Goal: Task Accomplishment & Management: Manage account settings

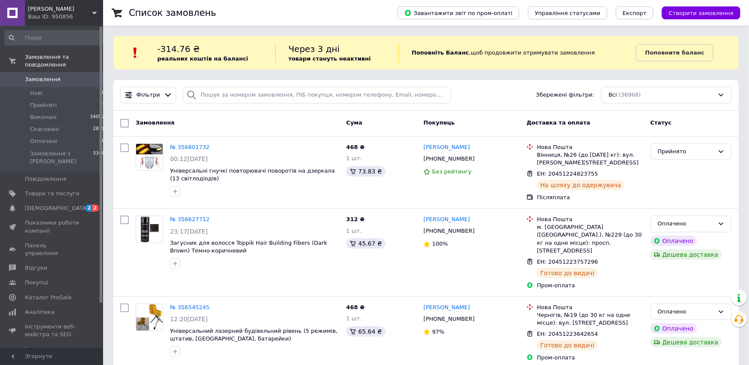
click at [94, 12] on use at bounding box center [94, 13] width 4 height 3
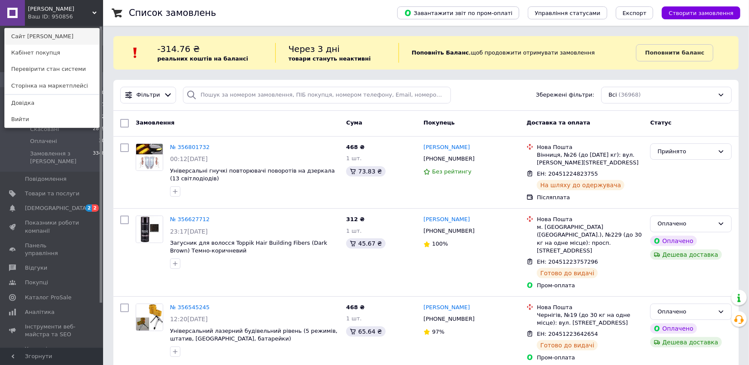
click at [48, 39] on link "Сайт [PERSON_NAME]" at bounding box center [52, 36] width 95 height 16
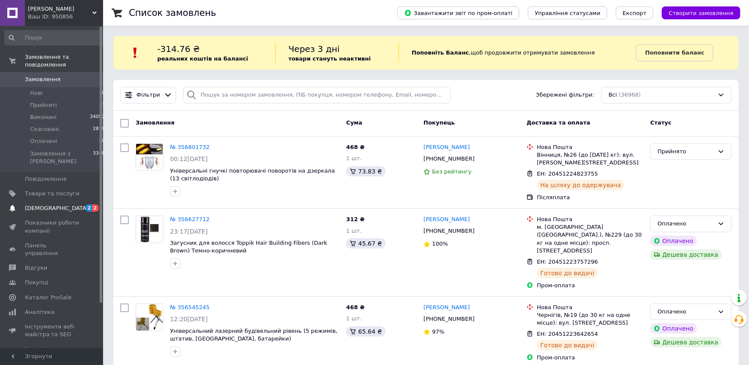
click at [40, 204] on span "[DEMOGRAPHIC_DATA]" at bounding box center [57, 208] width 64 height 8
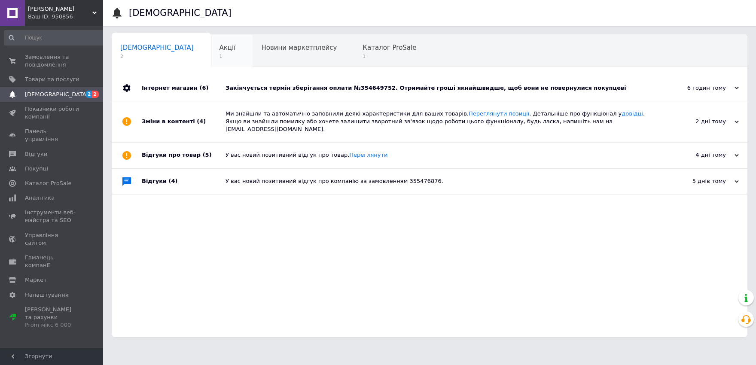
click at [220, 49] on span "Акції" at bounding box center [228, 48] width 16 height 8
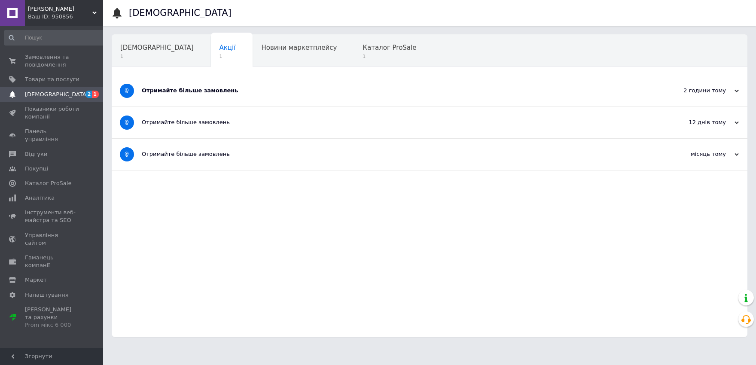
click at [196, 92] on div "Отримайте більше замовлень" at bounding box center [397, 91] width 511 height 8
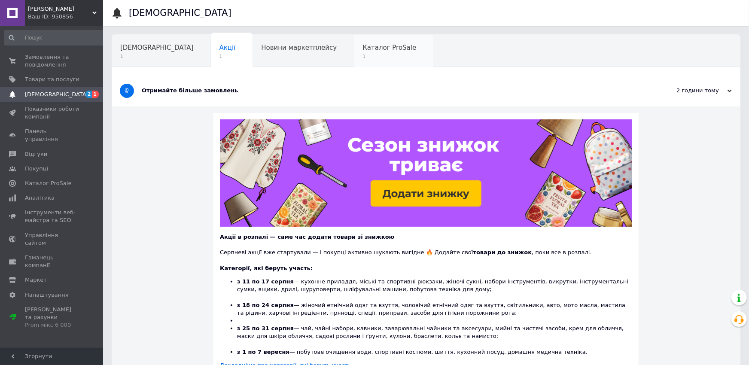
click at [363, 49] on span "Каталог ProSale" at bounding box center [390, 48] width 54 height 8
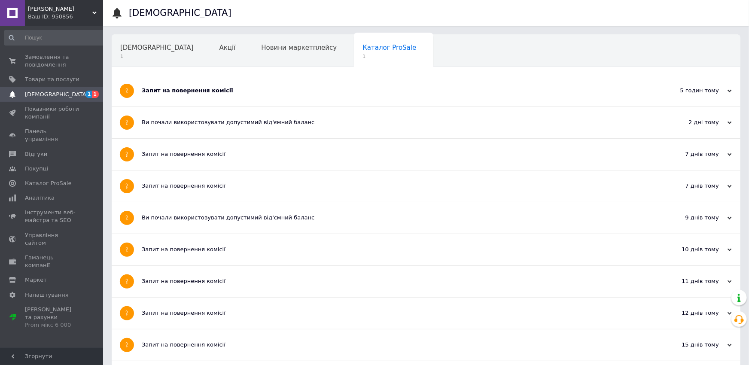
click at [189, 91] on div "Запит на повернення комісії" at bounding box center [394, 91] width 504 height 8
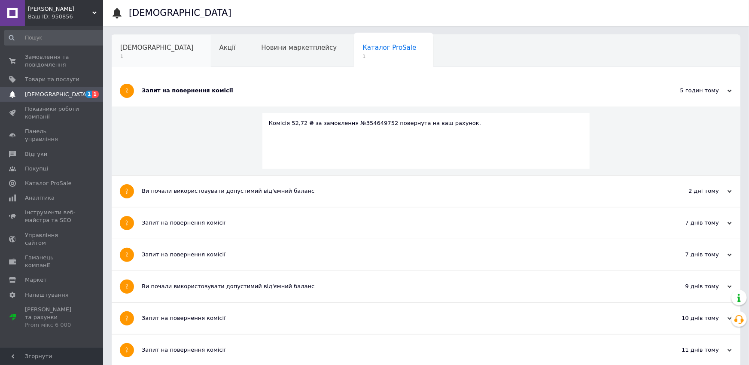
click at [142, 52] on span "[DEMOGRAPHIC_DATA]" at bounding box center [156, 48] width 73 height 8
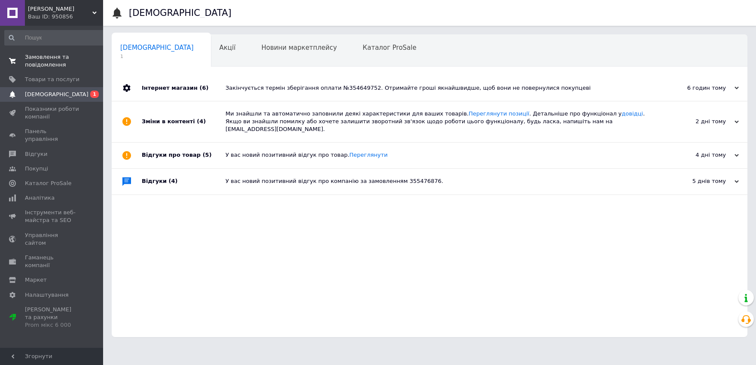
click at [43, 65] on span "Замовлення та повідомлення" at bounding box center [52, 60] width 55 height 15
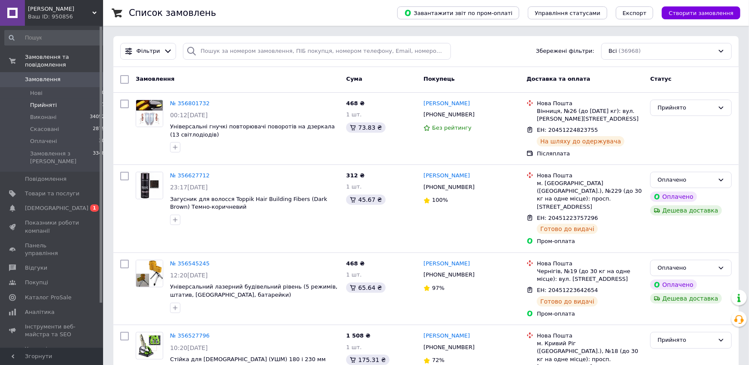
click at [48, 101] on span "Прийняті" at bounding box center [43, 105] width 27 height 8
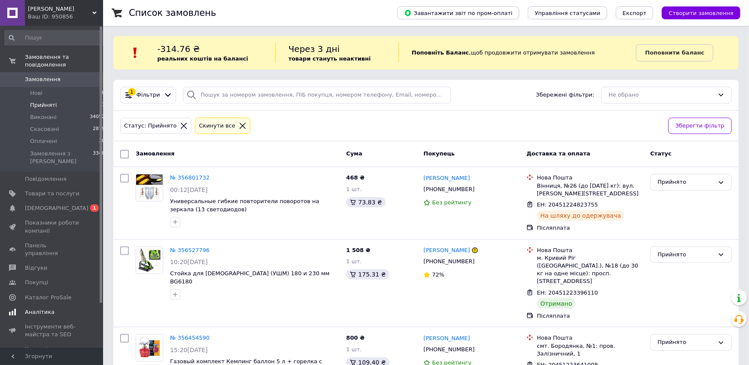
click at [42, 204] on span "[DEMOGRAPHIC_DATA]" at bounding box center [57, 208] width 64 height 8
